Goal: Task Accomplishment & Management: Use online tool/utility

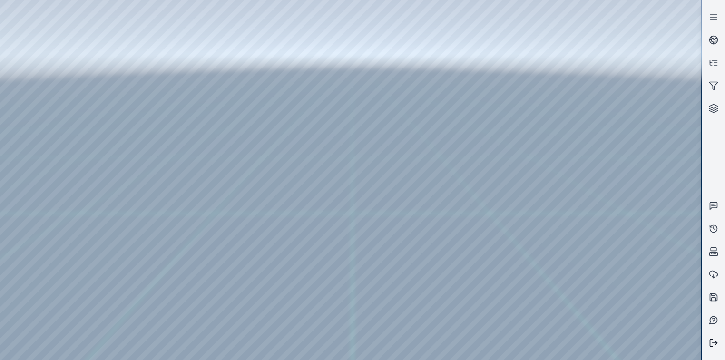
click at [712, 343] on line at bounding box center [714, 343] width 5 height 0
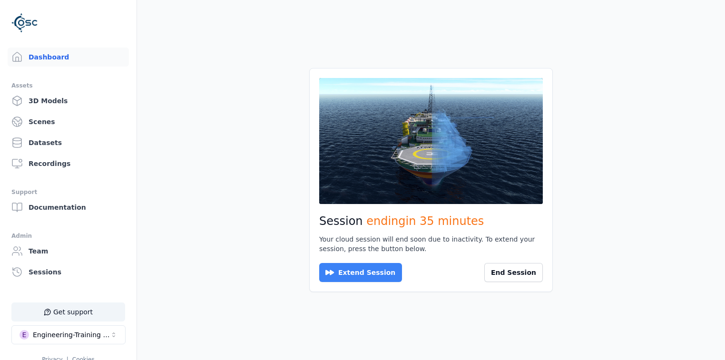
click at [386, 269] on button "Extend Session" at bounding box center [360, 272] width 83 height 19
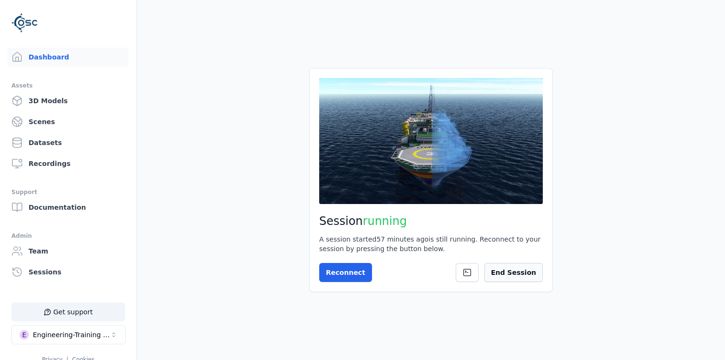
click at [523, 274] on button "End Session" at bounding box center [513, 272] width 58 height 19
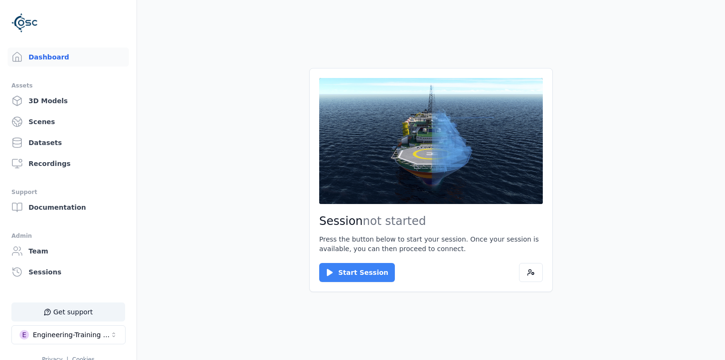
click at [358, 271] on button "Start Session" at bounding box center [357, 272] width 76 height 19
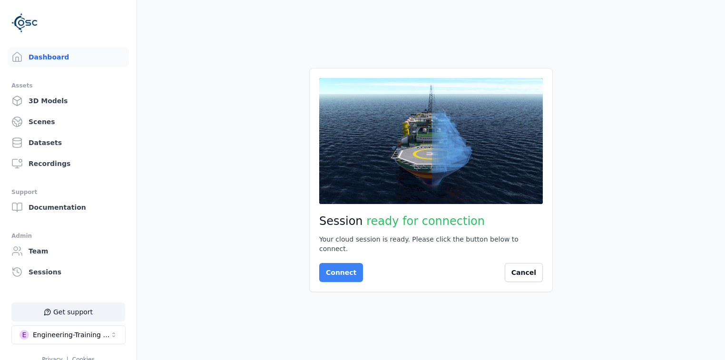
click at [340, 271] on button "Connect" at bounding box center [341, 272] width 44 height 19
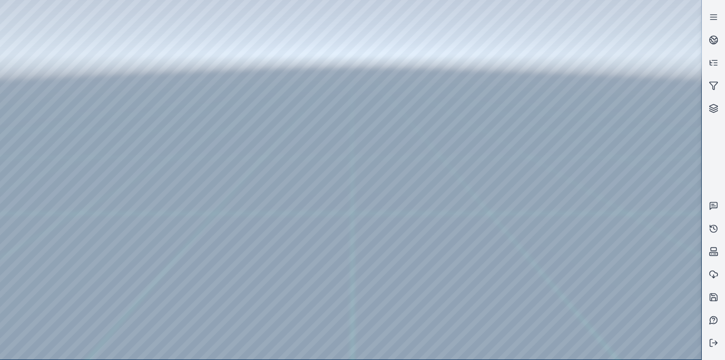
click at [332, 309] on div at bounding box center [350, 179] width 701 height 359
click at [714, 15] on icon at bounding box center [713, 17] width 10 height 10
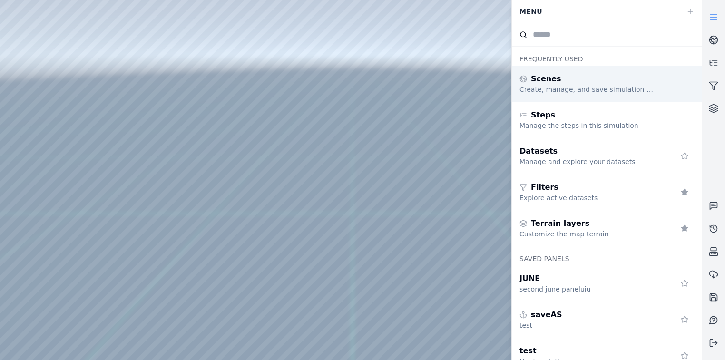
click at [562, 81] on div "Scenes" at bounding box center [587, 78] width 137 height 11
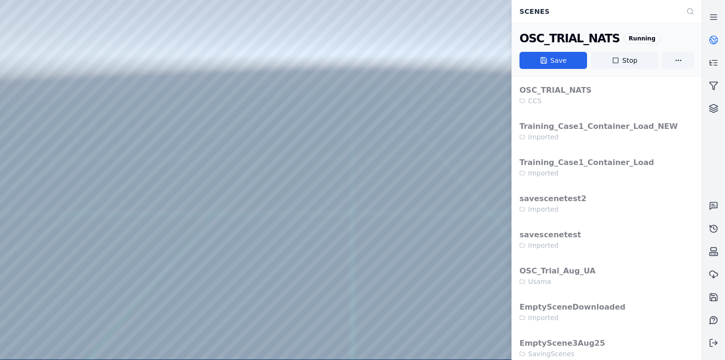
drag, startPoint x: 624, startPoint y: 59, endPoint x: 401, endPoint y: 57, distance: 223.0
click at [624, 59] on button "Stop" at bounding box center [624, 60] width 68 height 17
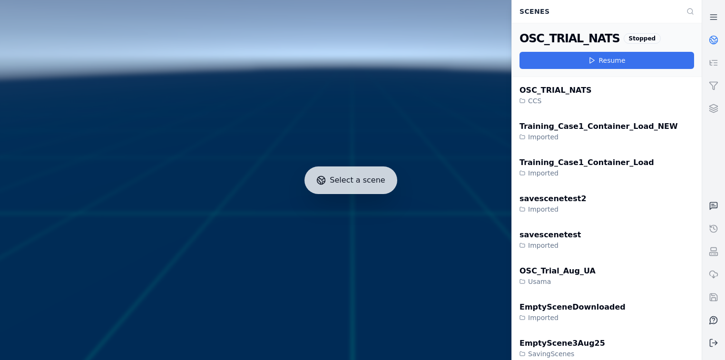
click at [607, 56] on button "Resume" at bounding box center [606, 60] width 174 height 17
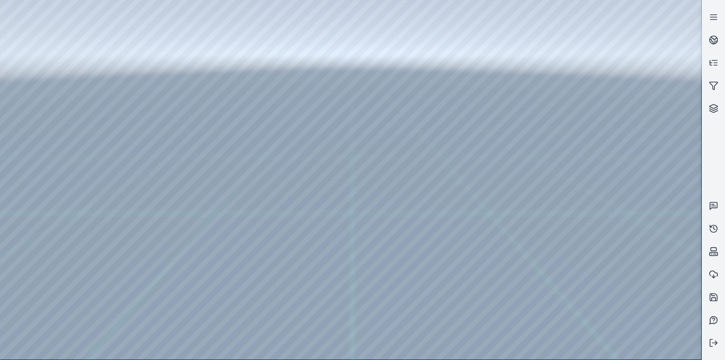
drag, startPoint x: 256, startPoint y: 250, endPoint x: 282, endPoint y: 271, distance: 33.6
click at [713, 342] on icon at bounding box center [713, 343] width 10 height 10
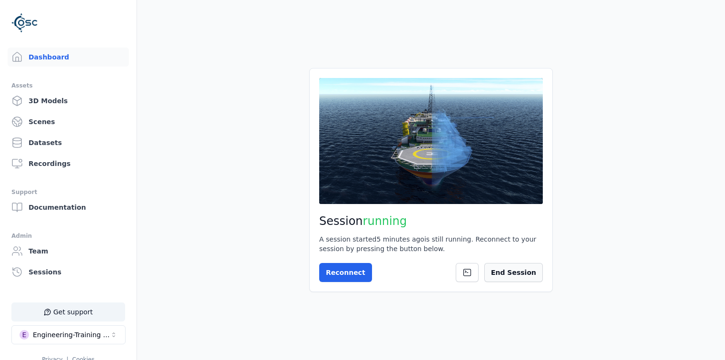
click at [528, 273] on button "End Session" at bounding box center [513, 272] width 58 height 19
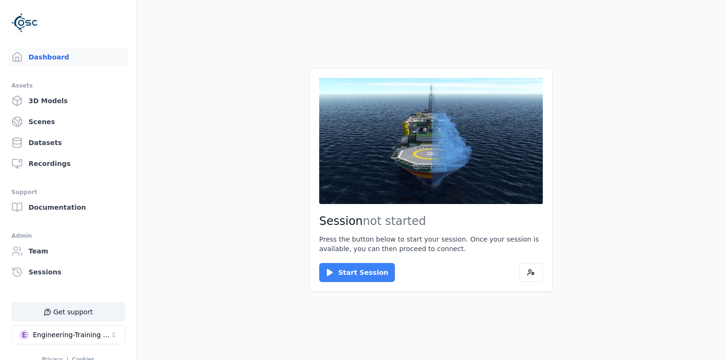
click at [362, 274] on button "Start Session" at bounding box center [357, 272] width 76 height 19
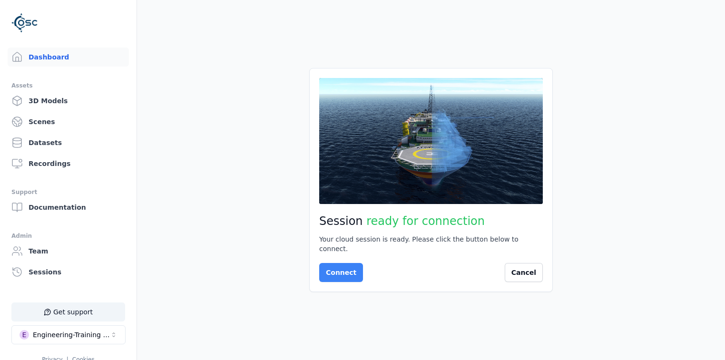
click at [333, 270] on button "Connect" at bounding box center [341, 272] width 44 height 19
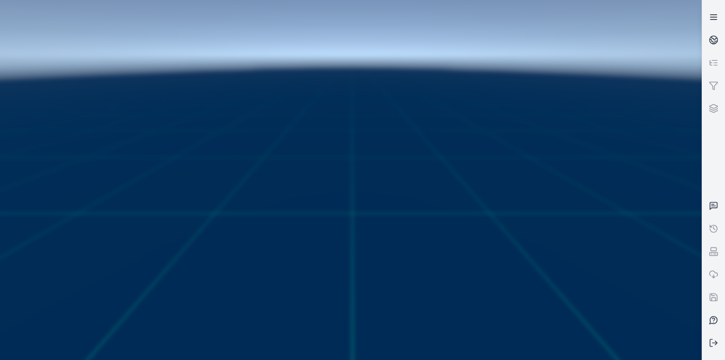
click at [715, 16] on icon at bounding box center [713, 17] width 10 height 10
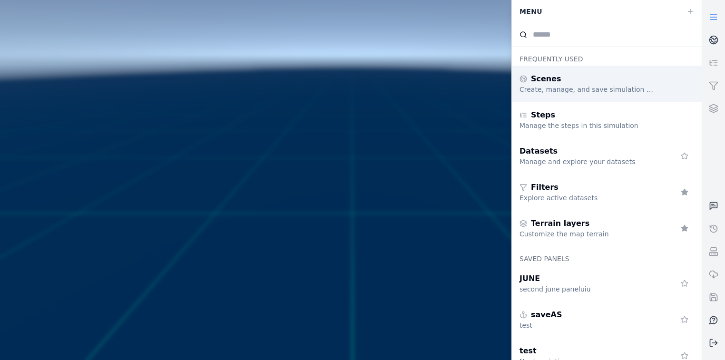
click at [602, 77] on div "Scenes" at bounding box center [587, 78] width 137 height 11
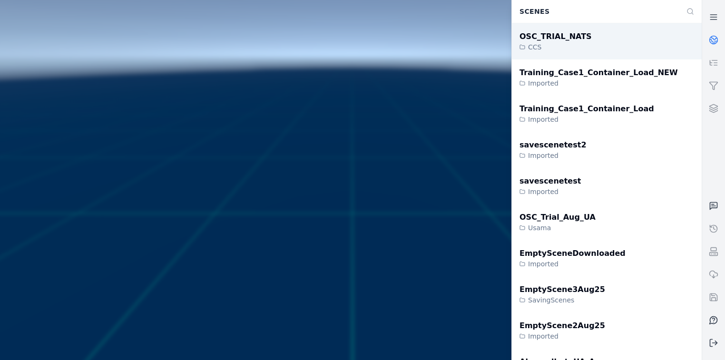
click at [604, 42] on div "OSC_TRIAL_NATS CCS" at bounding box center [607, 41] width 190 height 36
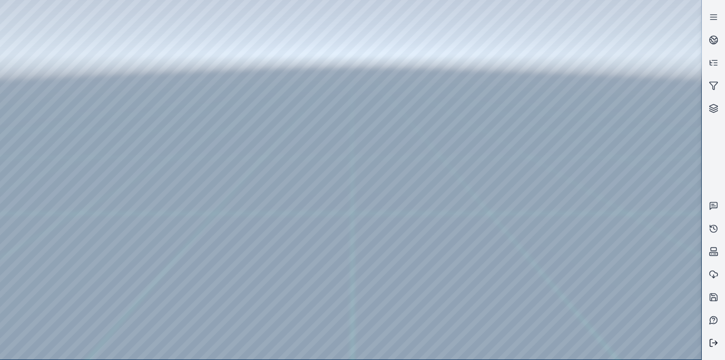
click at [714, 339] on icon at bounding box center [713, 343] width 10 height 10
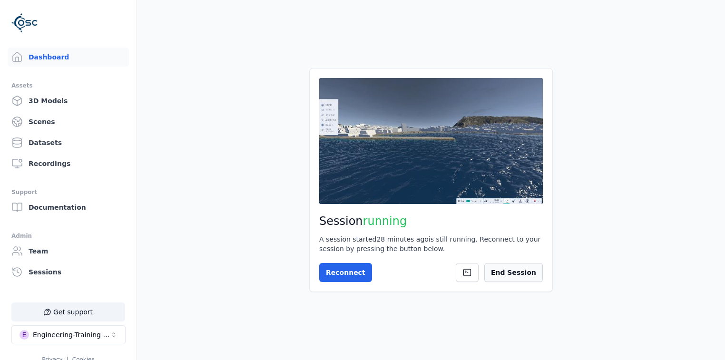
click at [526, 269] on button "End Session" at bounding box center [513, 272] width 58 height 19
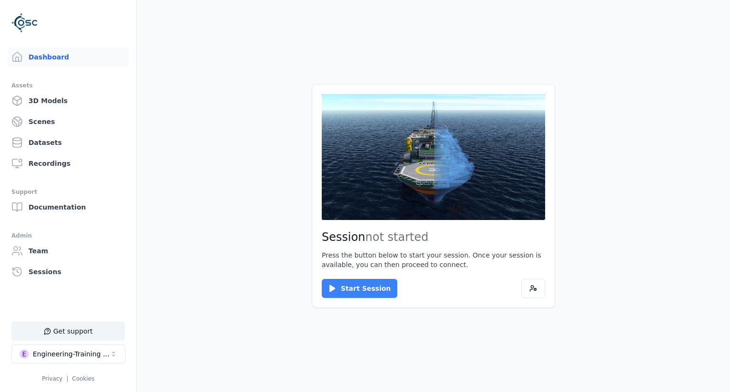
click at [372, 293] on button "Start Session" at bounding box center [360, 288] width 76 height 19
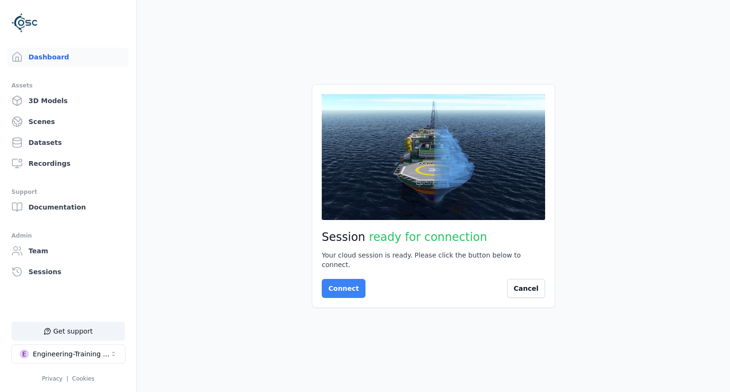
click at [335, 282] on button "Connect" at bounding box center [344, 288] width 44 height 19
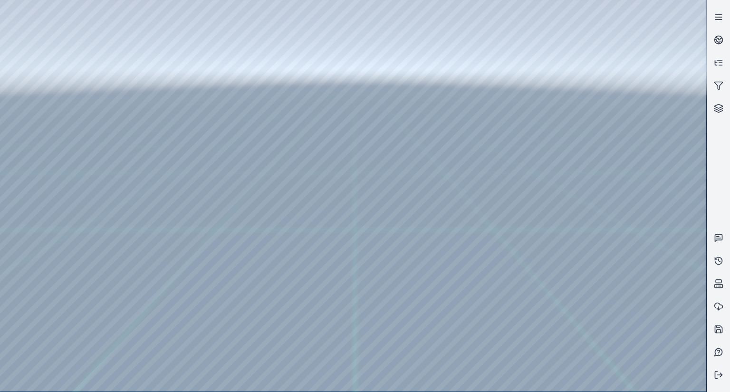
click at [719, 15] on line at bounding box center [718, 15] width 6 height 0
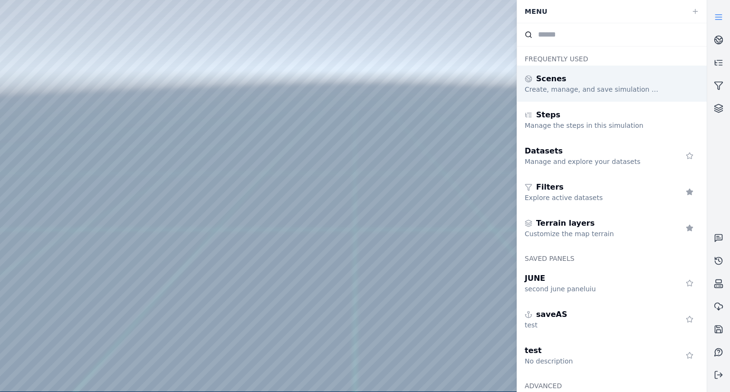
click at [608, 77] on div "Scenes" at bounding box center [593, 78] width 137 height 11
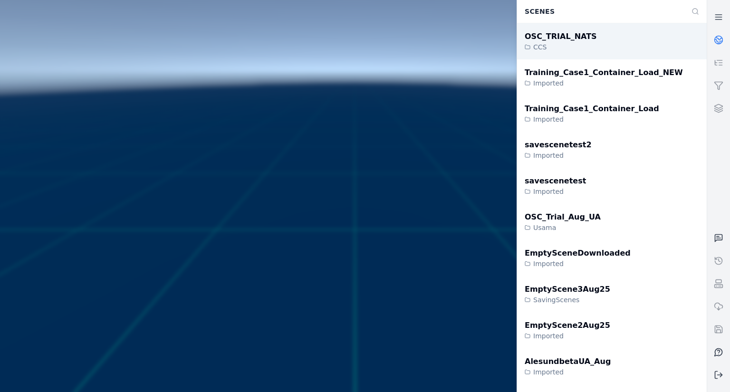
click at [556, 39] on div "OSC_TRIAL_NATS" at bounding box center [561, 36] width 72 height 11
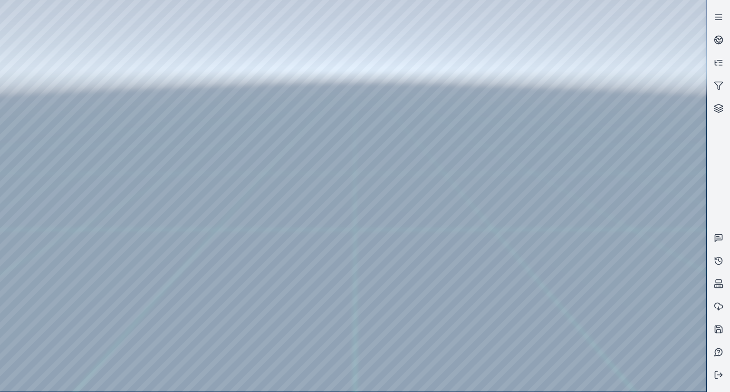
drag, startPoint x: 306, startPoint y: 199, endPoint x: 284, endPoint y: 223, distance: 32.7
